Goal: Check status: Check status

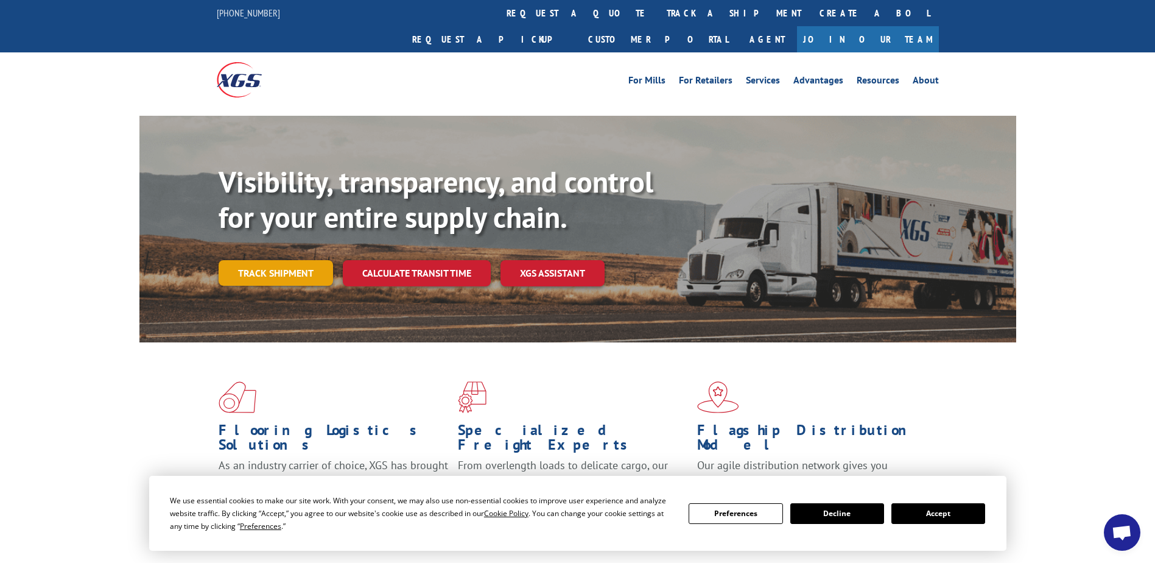
click at [276, 260] on link "Track shipment" at bounding box center [276, 273] width 115 height 26
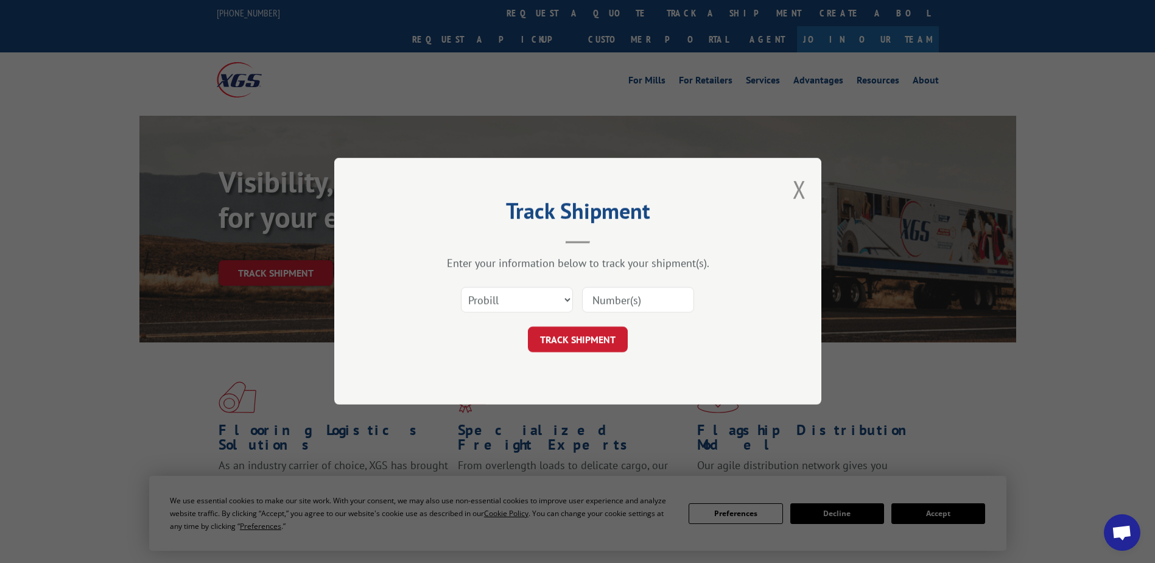
click at [618, 302] on input at bounding box center [638, 300] width 112 height 26
click at [607, 294] on input at bounding box center [638, 300] width 112 height 26
paste input "17235305BOL"
type input "17235305BOL"
click at [586, 341] on button "TRACK SHIPMENT" at bounding box center [578, 340] width 100 height 26
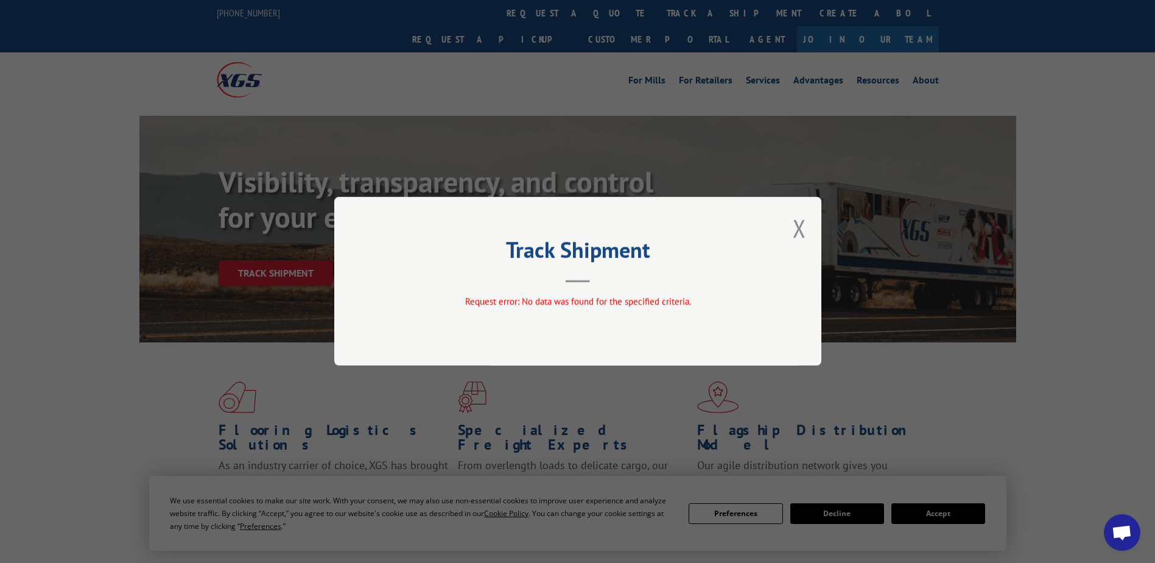
click at [808, 219] on div "Track Shipment Request error: No data was found for the specified criteria." at bounding box center [577, 281] width 487 height 169
click at [801, 221] on button "Close modal" at bounding box center [799, 228] width 13 height 32
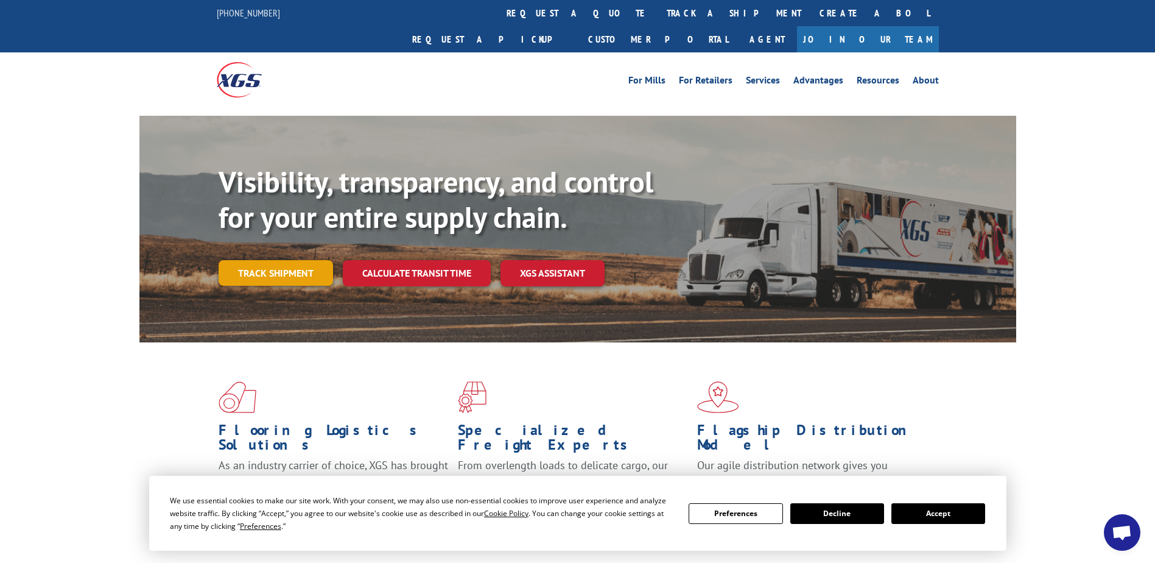
click at [285, 260] on link "Track shipment" at bounding box center [276, 273] width 115 height 26
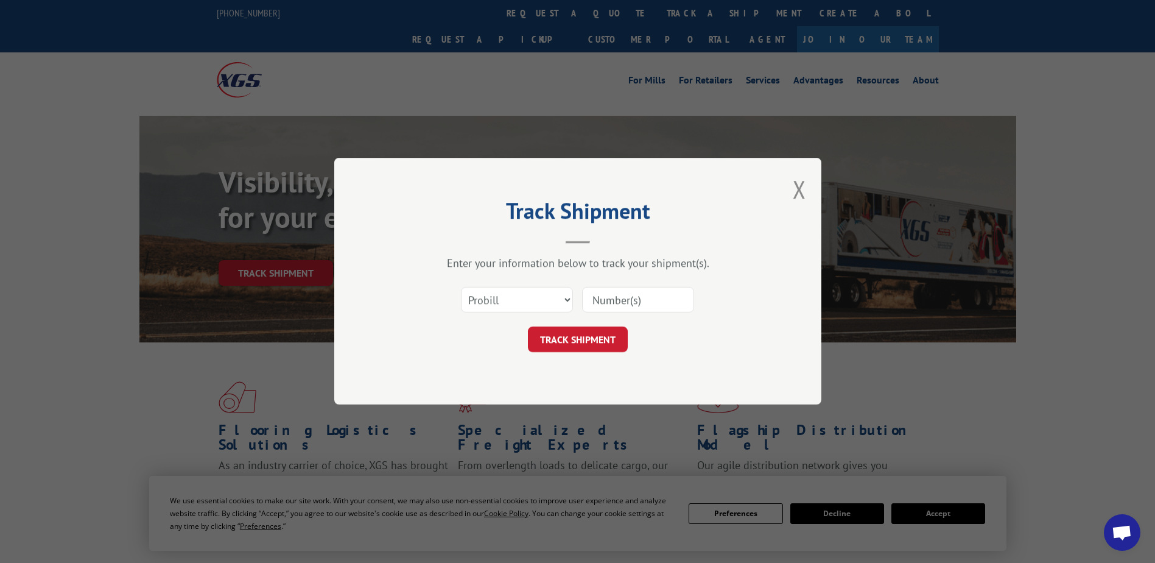
click at [596, 293] on input at bounding box center [638, 300] width 112 height 26
click at [528, 302] on select "Select category... Probill BOL PO" at bounding box center [517, 300] width 112 height 26
select select "po"
click at [461, 287] on select "Select category... Probill BOL PO" at bounding box center [517, 300] width 112 height 26
click at [601, 303] on input at bounding box center [638, 300] width 112 height 26
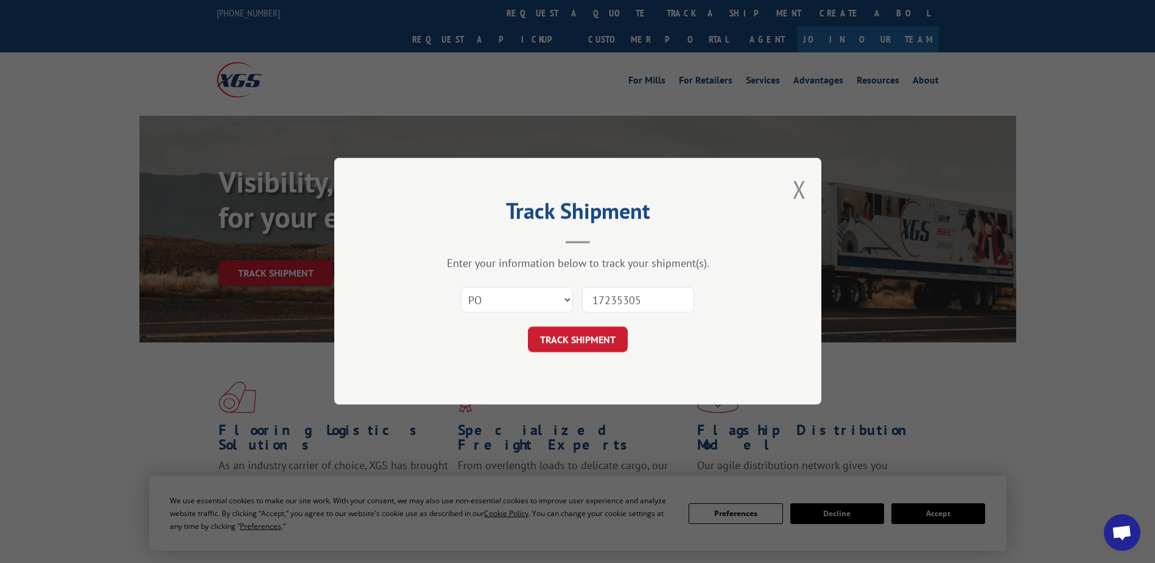
type input "17235305"
click at [528, 327] on button "TRACK SHIPMENT" at bounding box center [578, 340] width 100 height 26
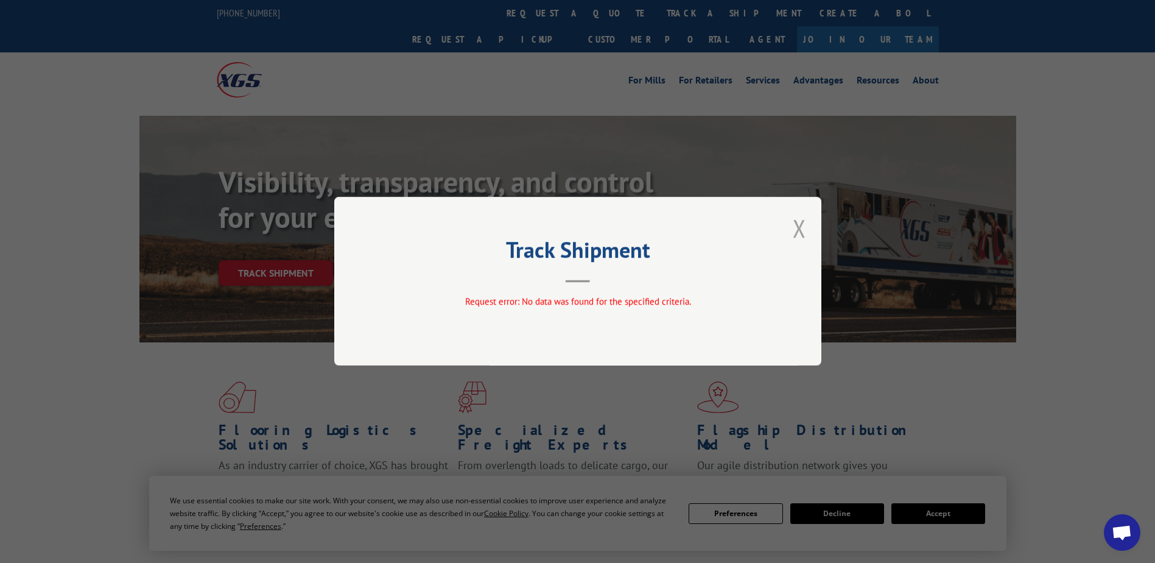
click at [793, 228] on button "Close modal" at bounding box center [799, 228] width 13 height 32
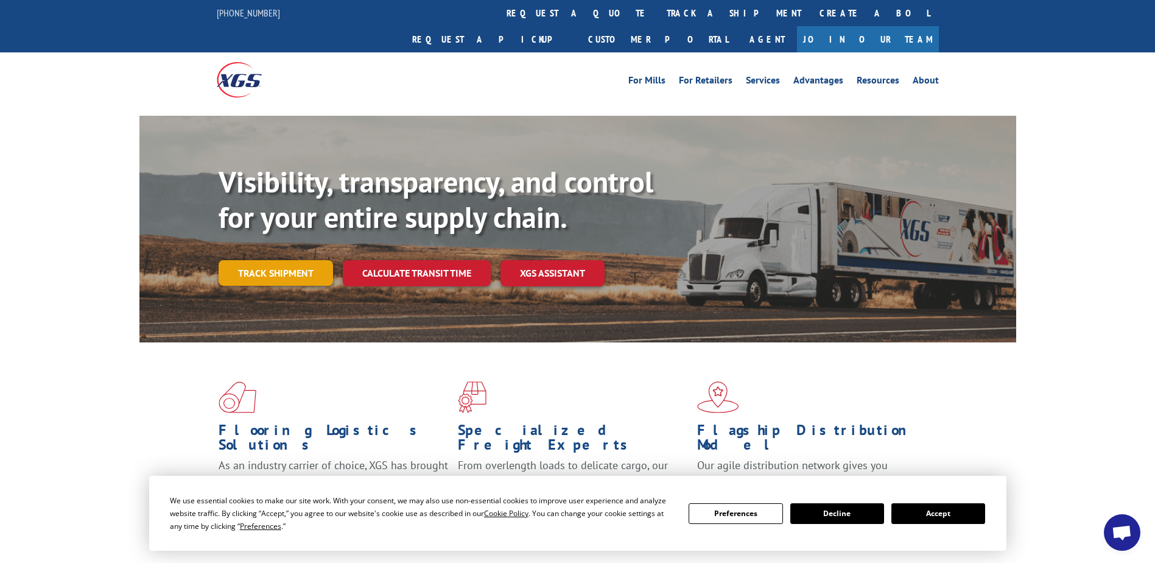
click at [292, 260] on link "Track shipment" at bounding box center [276, 273] width 115 height 26
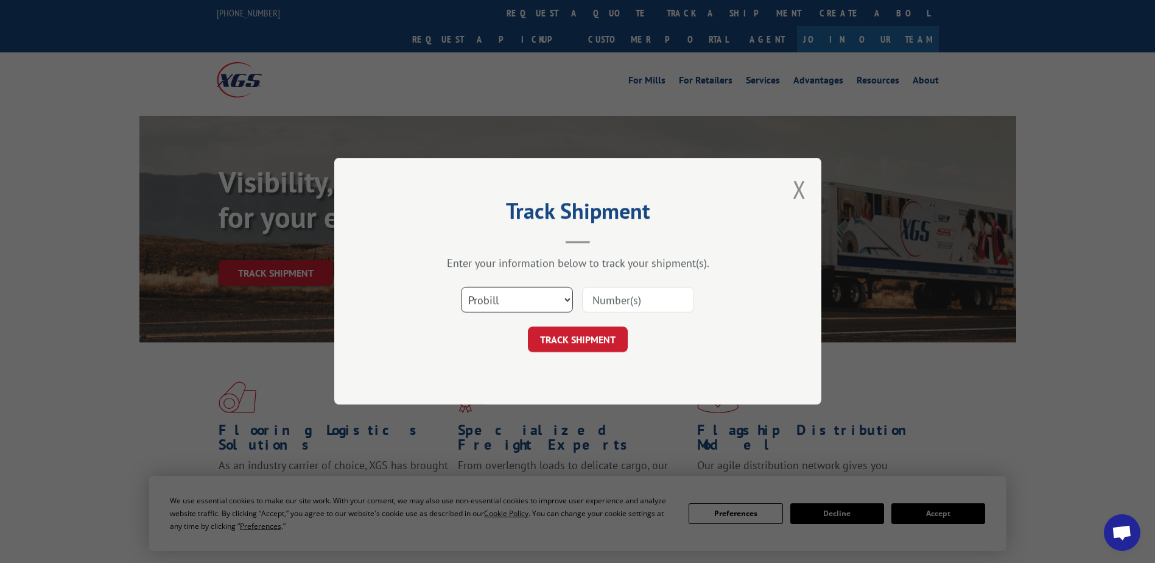
click at [524, 291] on select "Select category... Probill BOL PO" at bounding box center [517, 300] width 112 height 26
select select "bol"
click at [461, 287] on select "Select category... Probill BOL PO" at bounding box center [517, 300] width 112 height 26
click at [594, 298] on input at bounding box center [638, 300] width 112 height 26
type input "17235305"
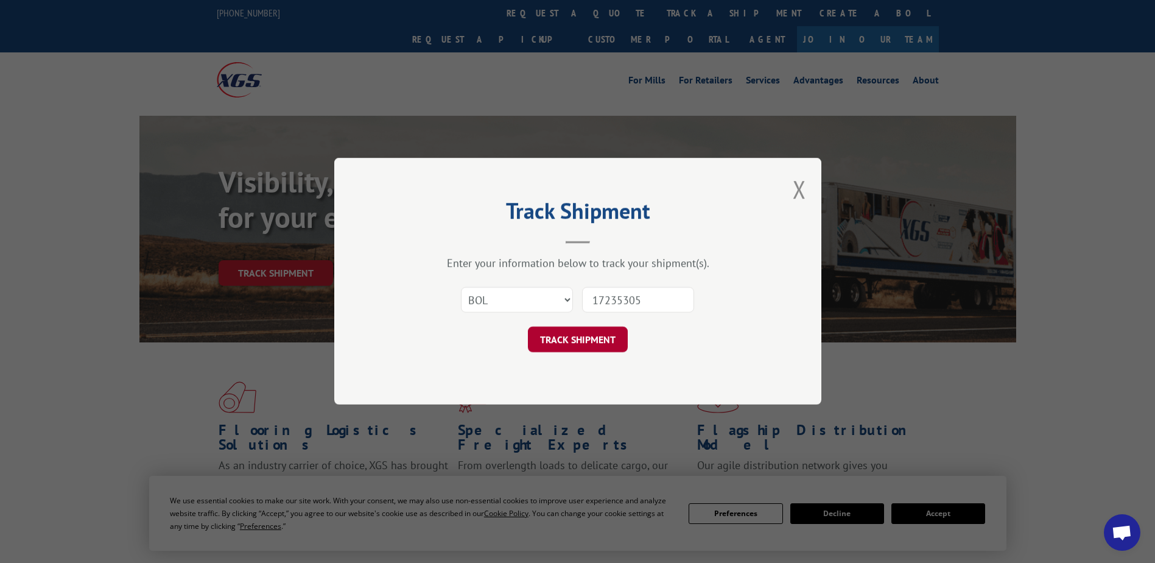
click at [568, 340] on button "TRACK SHIPMENT" at bounding box center [578, 340] width 100 height 26
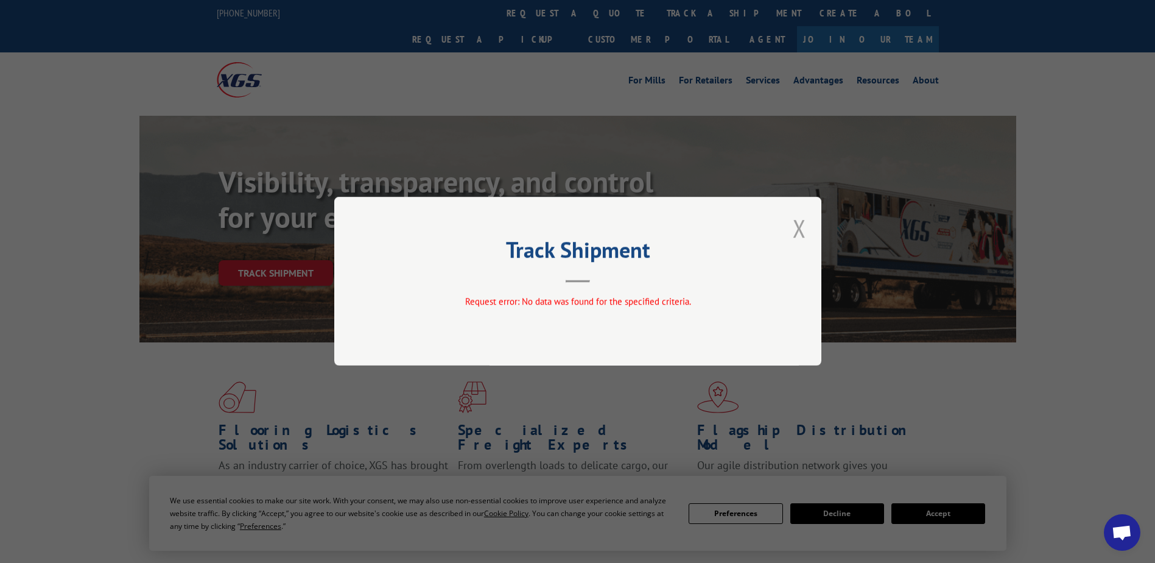
click at [799, 231] on button "Close modal" at bounding box center [799, 228] width 13 height 32
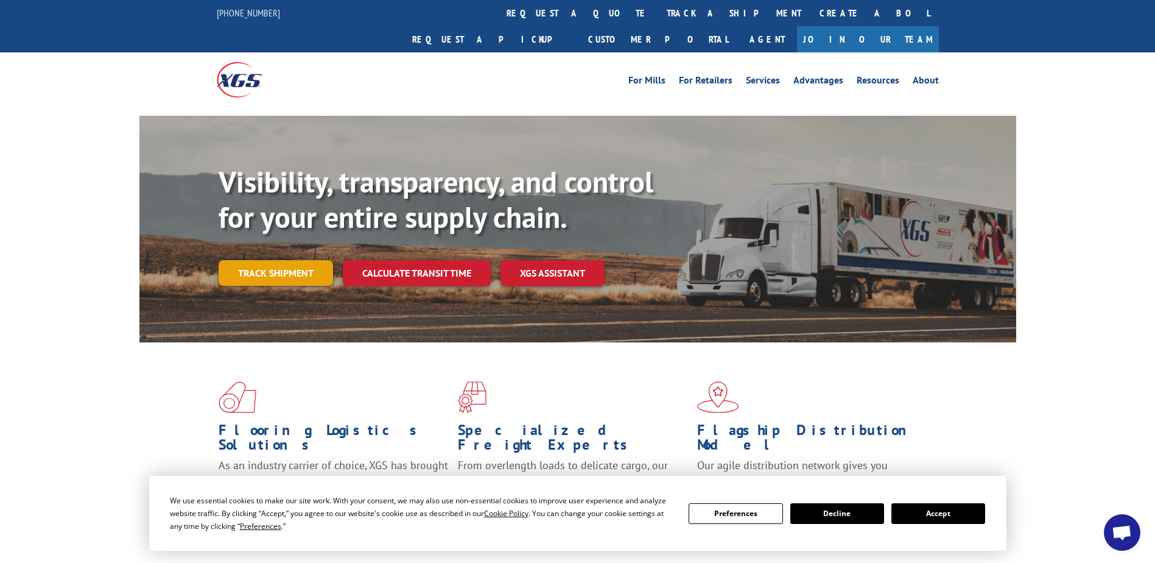
click at [298, 260] on link "Track shipment" at bounding box center [276, 273] width 115 height 26
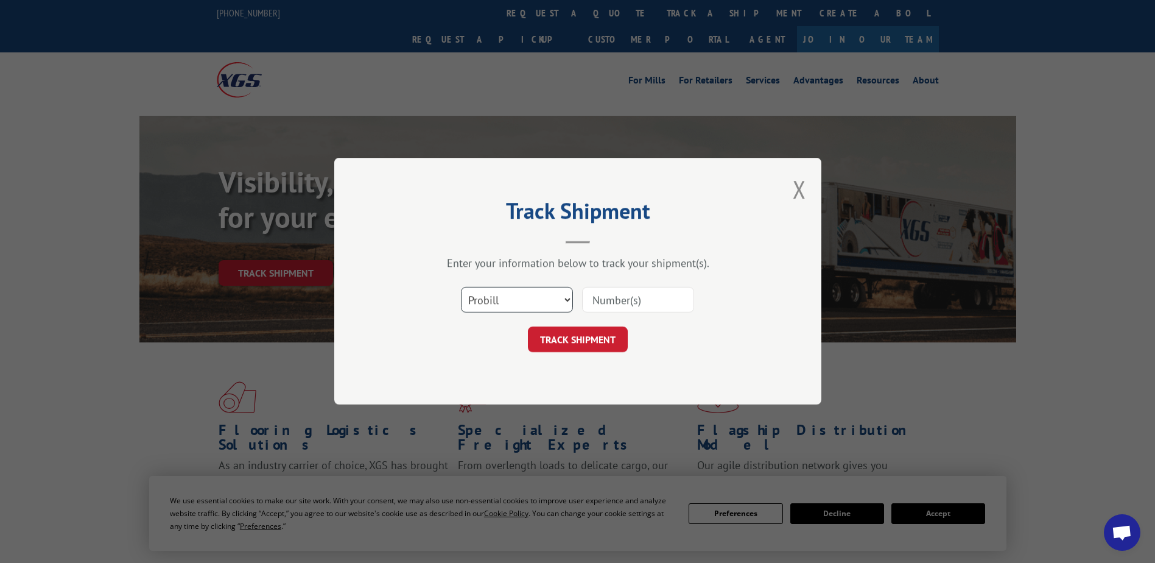
click at [523, 301] on select "Select category... Probill BOL PO" at bounding box center [517, 300] width 112 height 26
select select "bol"
click at [461, 287] on select "Select category... Probill BOL PO" at bounding box center [517, 300] width 112 height 26
drag, startPoint x: 598, startPoint y: 303, endPoint x: 521, endPoint y: 307, distance: 77.5
click at [598, 303] on input at bounding box center [638, 300] width 112 height 26
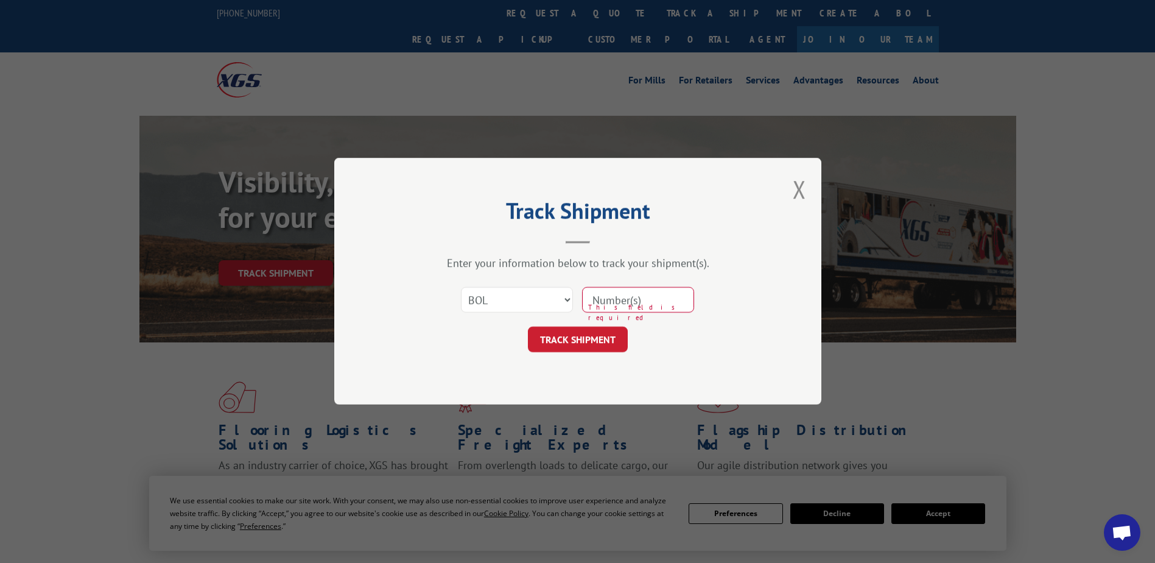
click at [594, 295] on input at bounding box center [638, 300] width 112 height 26
paste input "17235305BOL"
type input "17235305BOL"
click at [582, 350] on button "TRACK SHIPMENT" at bounding box center [578, 340] width 100 height 26
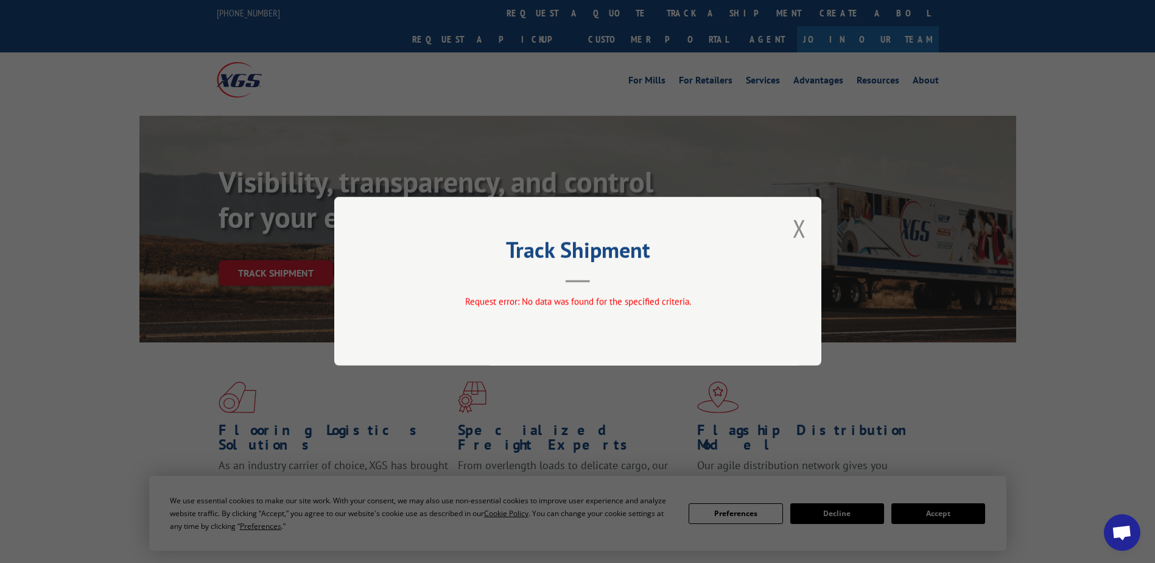
click at [792, 227] on div "Track Shipment Request error: No data was found for the specified criteria." at bounding box center [577, 281] width 487 height 169
click at [799, 234] on button "Close modal" at bounding box center [799, 228] width 13 height 32
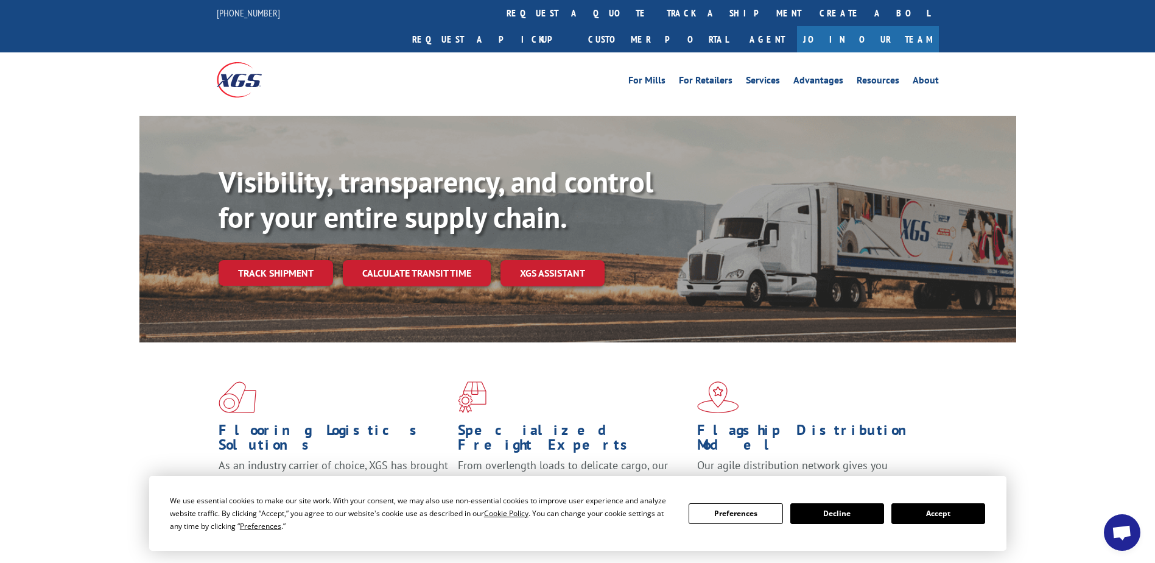
click at [86, 206] on div "Visibility, transparency, and control for your entire supply chain. Track shipm…" at bounding box center [577, 241] width 1155 height 250
click at [658, 19] on link "track a shipment" at bounding box center [734, 13] width 153 height 26
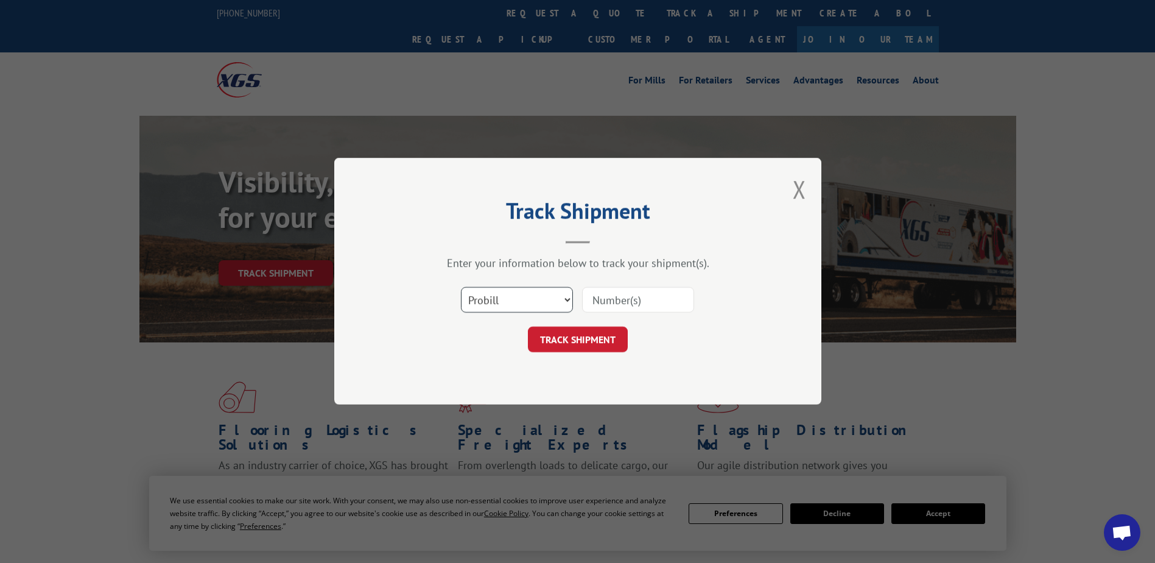
click at [555, 294] on select "Select category... Probill BOL PO" at bounding box center [517, 300] width 112 height 26
click at [608, 295] on input at bounding box center [638, 300] width 112 height 26
click at [538, 297] on select "Select category... Probill BOL PO" at bounding box center [517, 300] width 112 height 26
select select "bol"
click at [461, 287] on select "Select category... Probill BOL PO" at bounding box center [517, 300] width 112 height 26
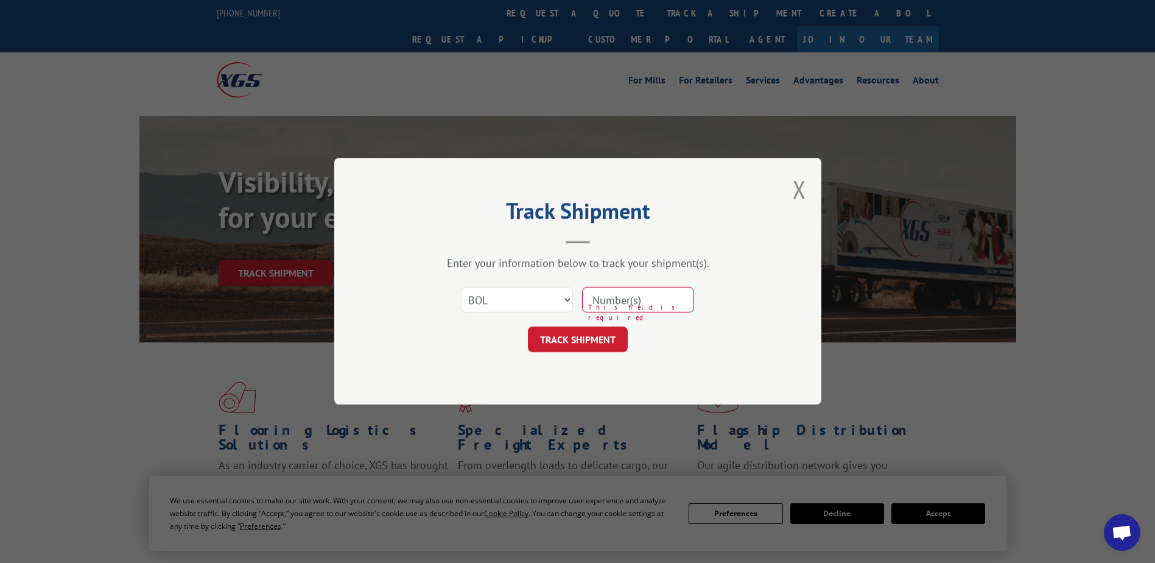
click at [615, 302] on input at bounding box center [638, 300] width 112 height 26
type input "17235305BOL"
click at [580, 328] on button "TRACK SHIPMENT" at bounding box center [578, 340] width 100 height 26
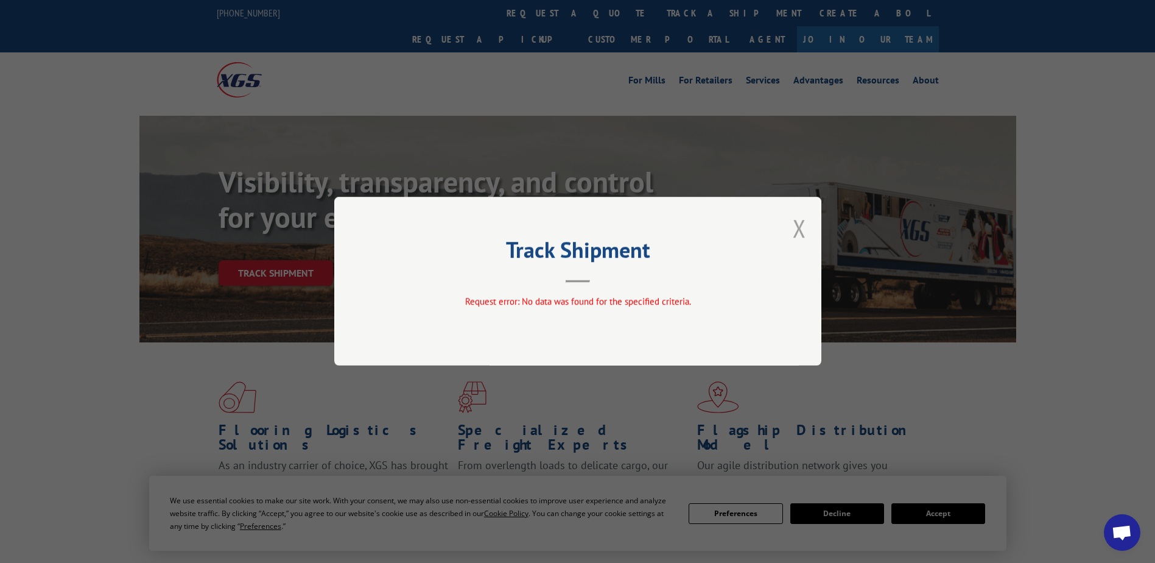
click at [793, 230] on button "Close modal" at bounding box center [799, 228] width 13 height 32
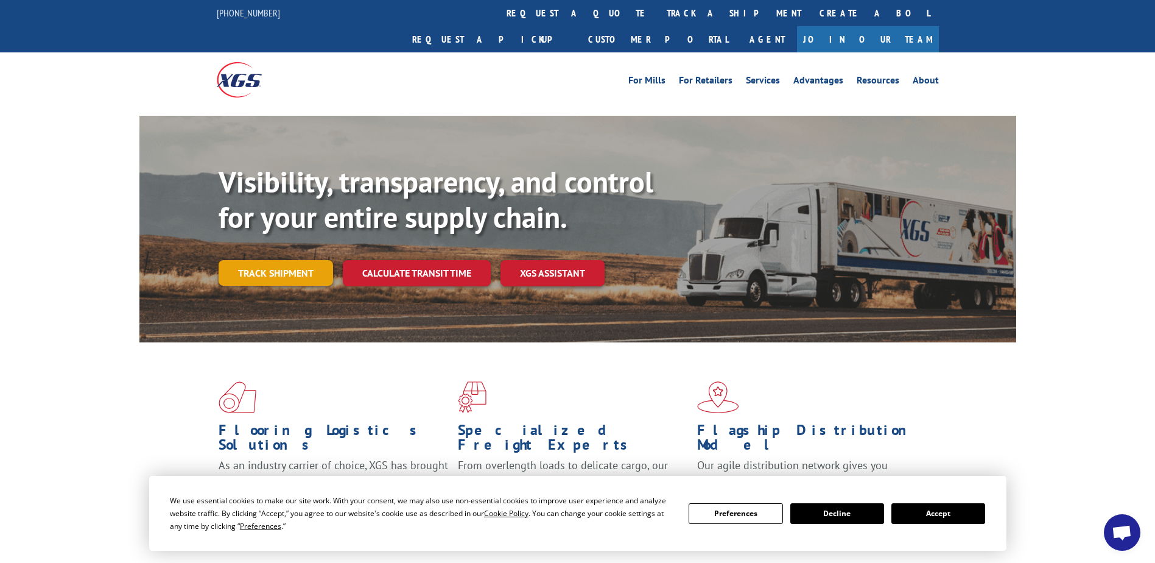
click at [304, 260] on link "Track shipment" at bounding box center [276, 273] width 115 height 26
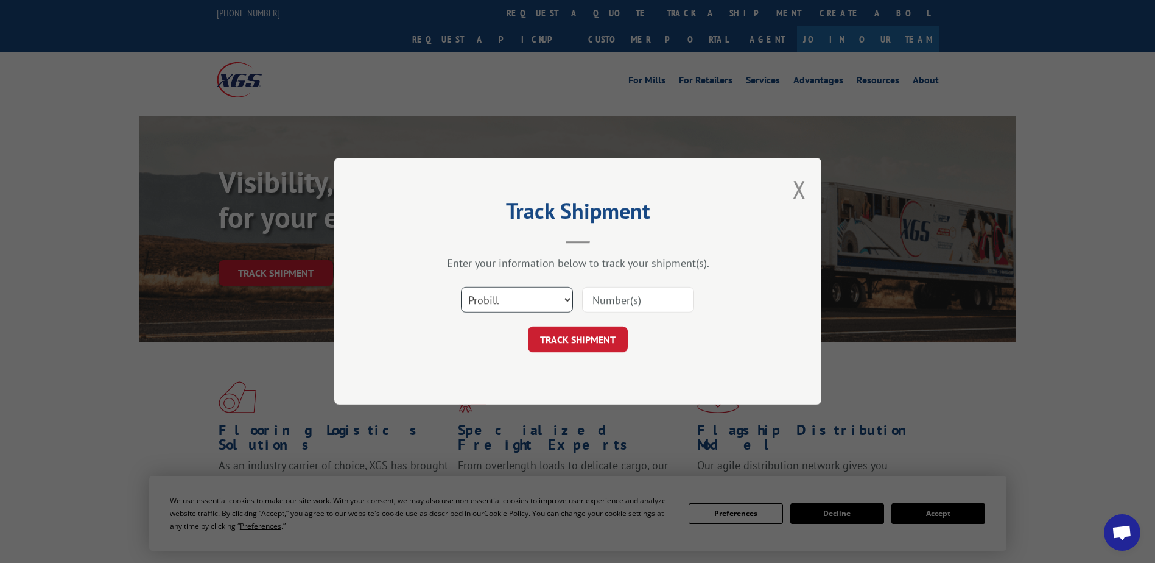
click at [504, 291] on select "Select category... Probill BOL PO" at bounding box center [517, 300] width 112 height 26
select select "po"
click at [461, 287] on select "Select category... Probill BOL PO" at bounding box center [517, 300] width 112 height 26
click at [613, 304] on input at bounding box center [638, 300] width 112 height 26
type input "13575228"
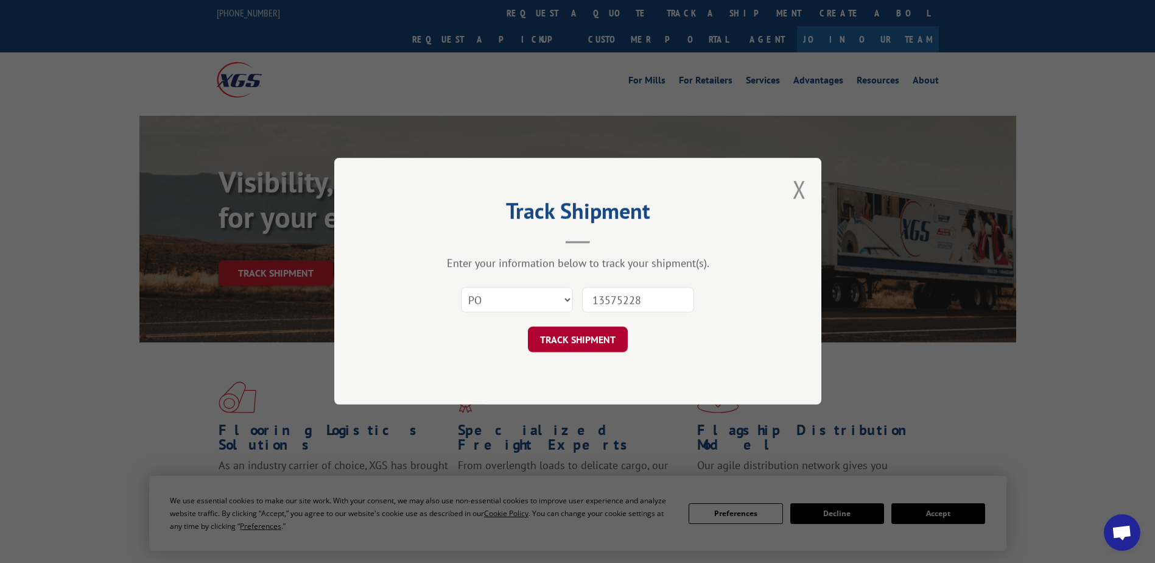
click at [557, 339] on button "TRACK SHIPMENT" at bounding box center [578, 340] width 100 height 26
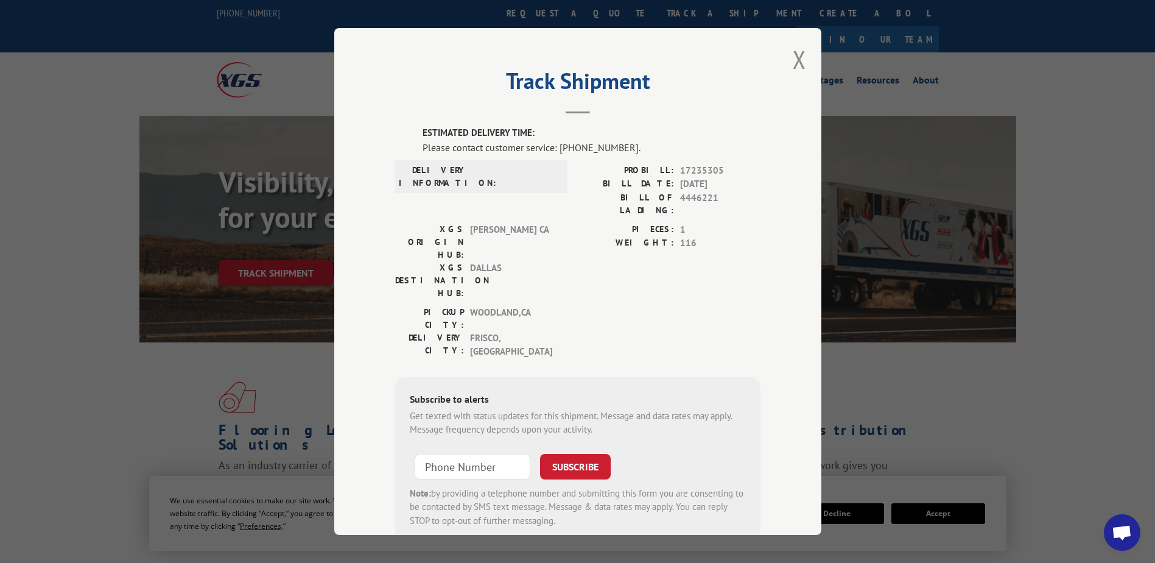
type input "+1 (___) ___-____"
click at [504, 454] on input "+1 (___) ___-____" at bounding box center [473, 467] width 116 height 26
click at [600, 306] on div "PICKUP CITY: [GEOGRAPHIC_DATA] , [GEOGRAPHIC_DATA]: [GEOGRAPHIC_DATA] , [GEOGRA…" at bounding box center [577, 335] width 365 height 59
drag, startPoint x: 619, startPoint y: 146, endPoint x: 556, endPoint y: 150, distance: 62.8
click at [556, 150] on div "Please contact customer service: [PHONE_NUMBER]." at bounding box center [592, 147] width 338 height 15
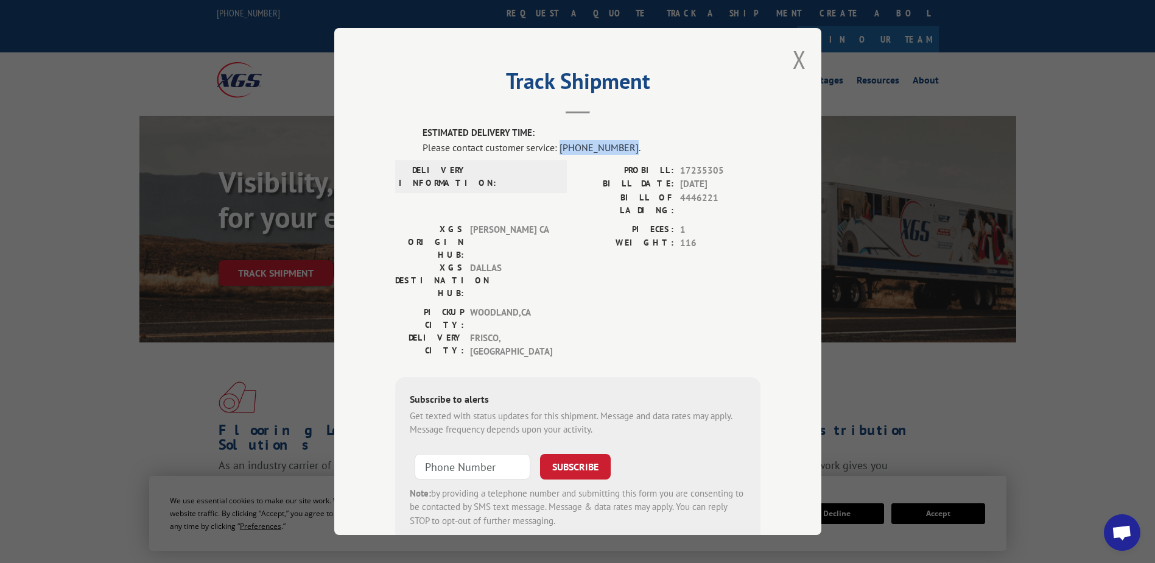
drag, startPoint x: 556, startPoint y: 150, endPoint x: 563, endPoint y: 147, distance: 7.9
copy div "[PHONE_NUMBER]"
